Goal: Task Accomplishment & Management: Complete application form

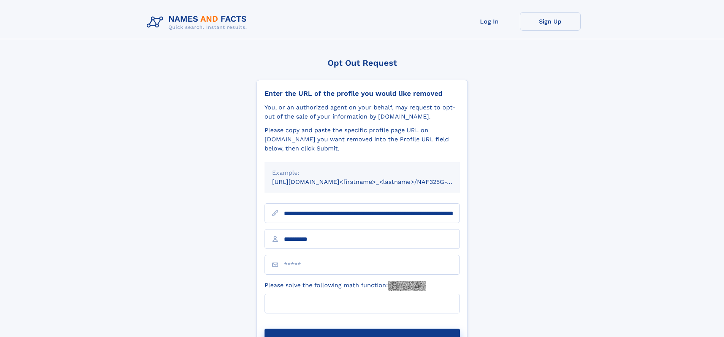
type input "**********"
type input "*"
click at [362, 329] on button "Submit Opt Out Request" at bounding box center [362, 341] width 195 height 24
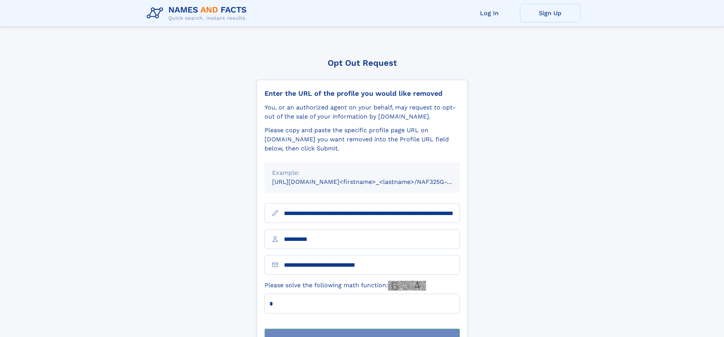
scroll to position [24, 0]
